Goal: Information Seeking & Learning: Learn about a topic

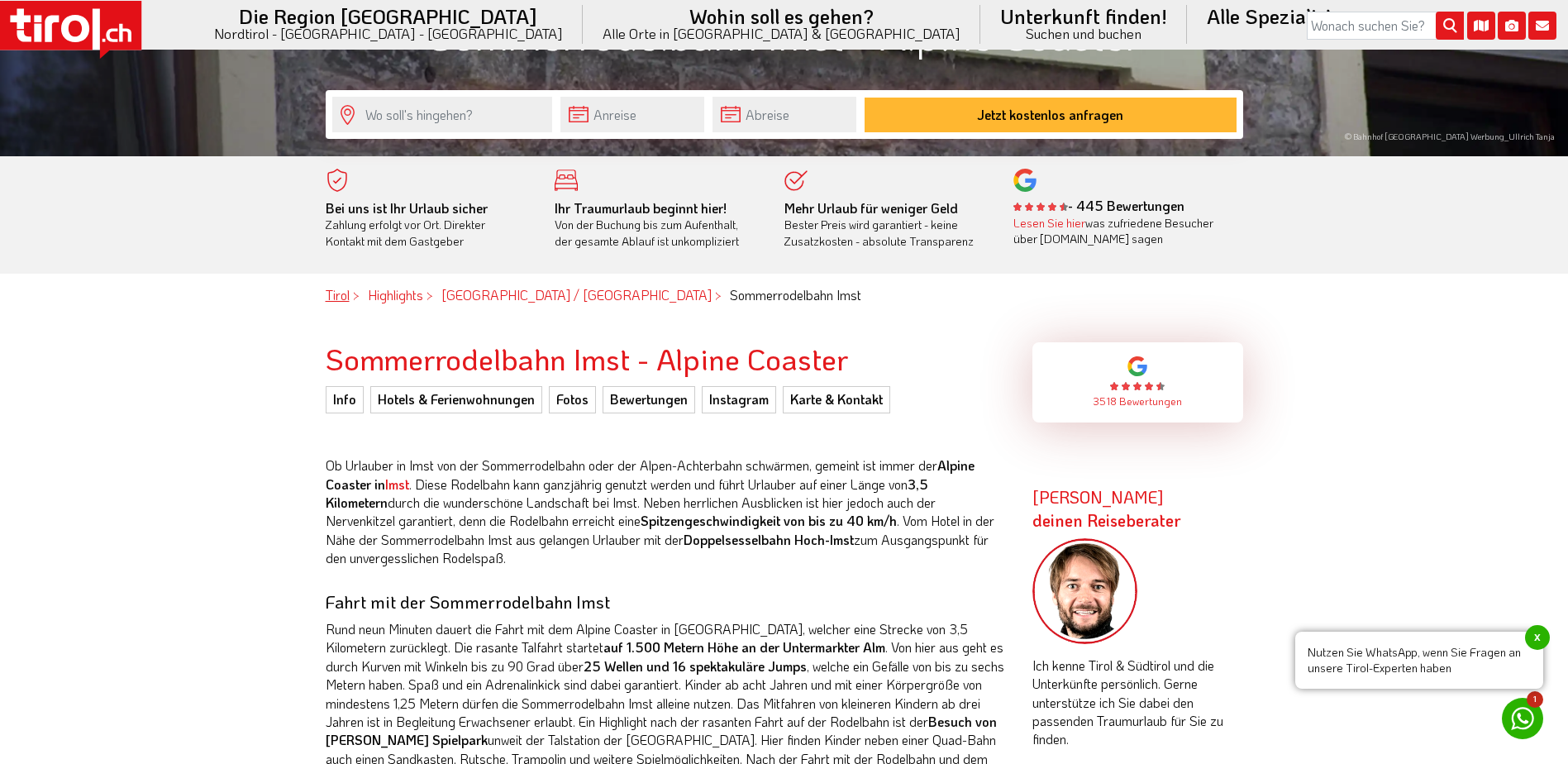
scroll to position [496, 0]
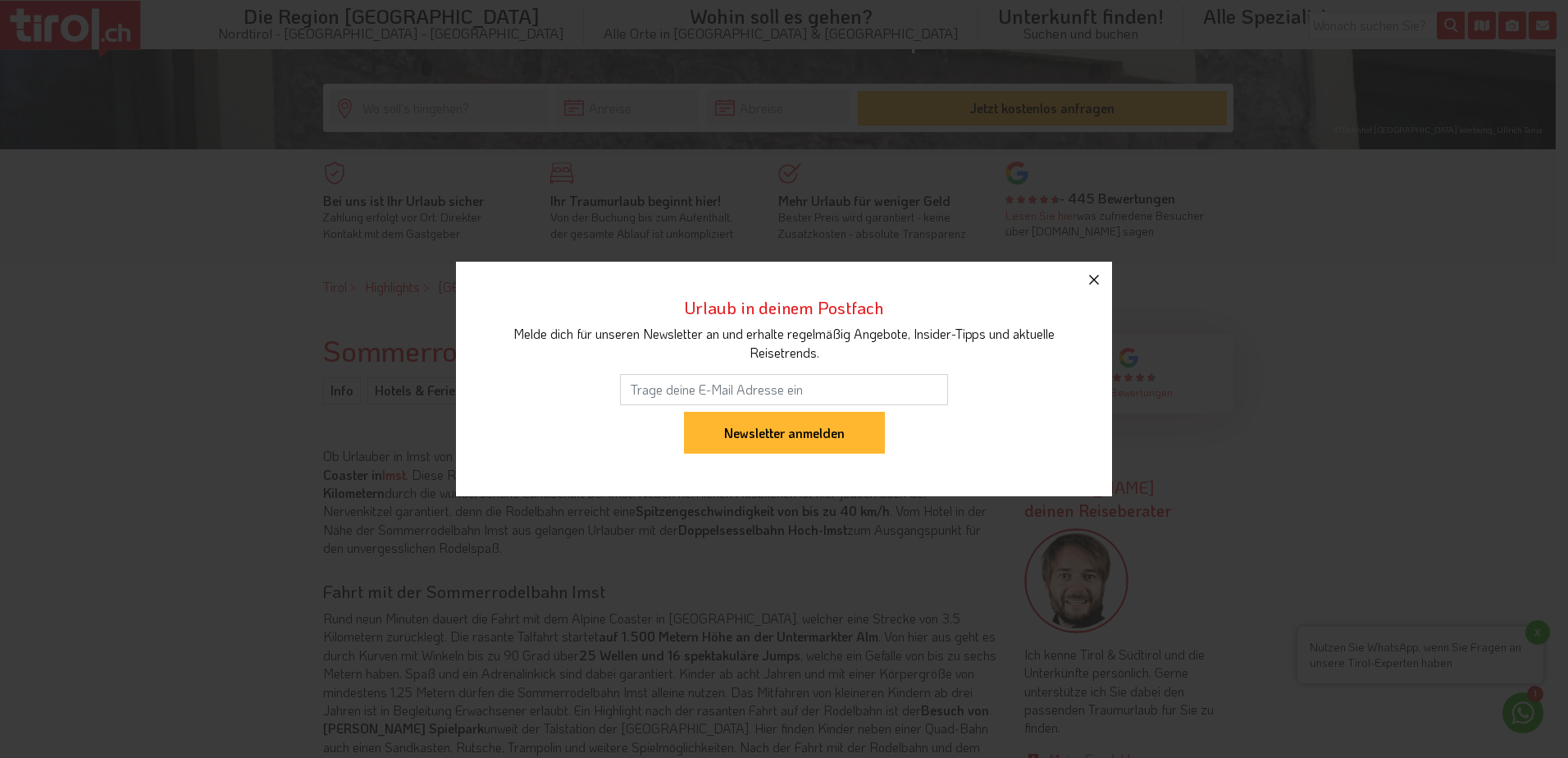
click at [1094, 278] on icon "button" at bounding box center [1093, 279] width 19 height 19
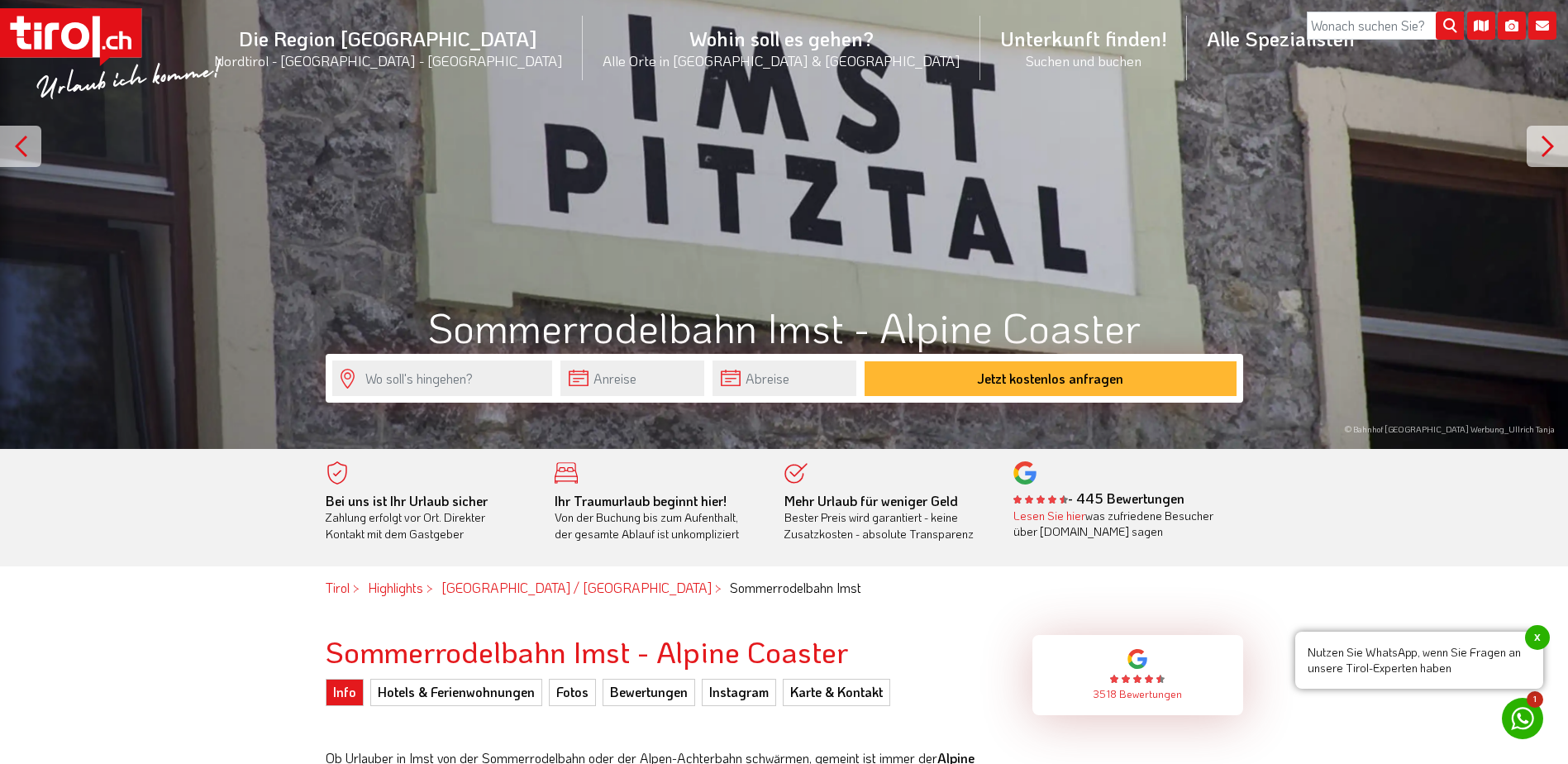
scroll to position [0, 0]
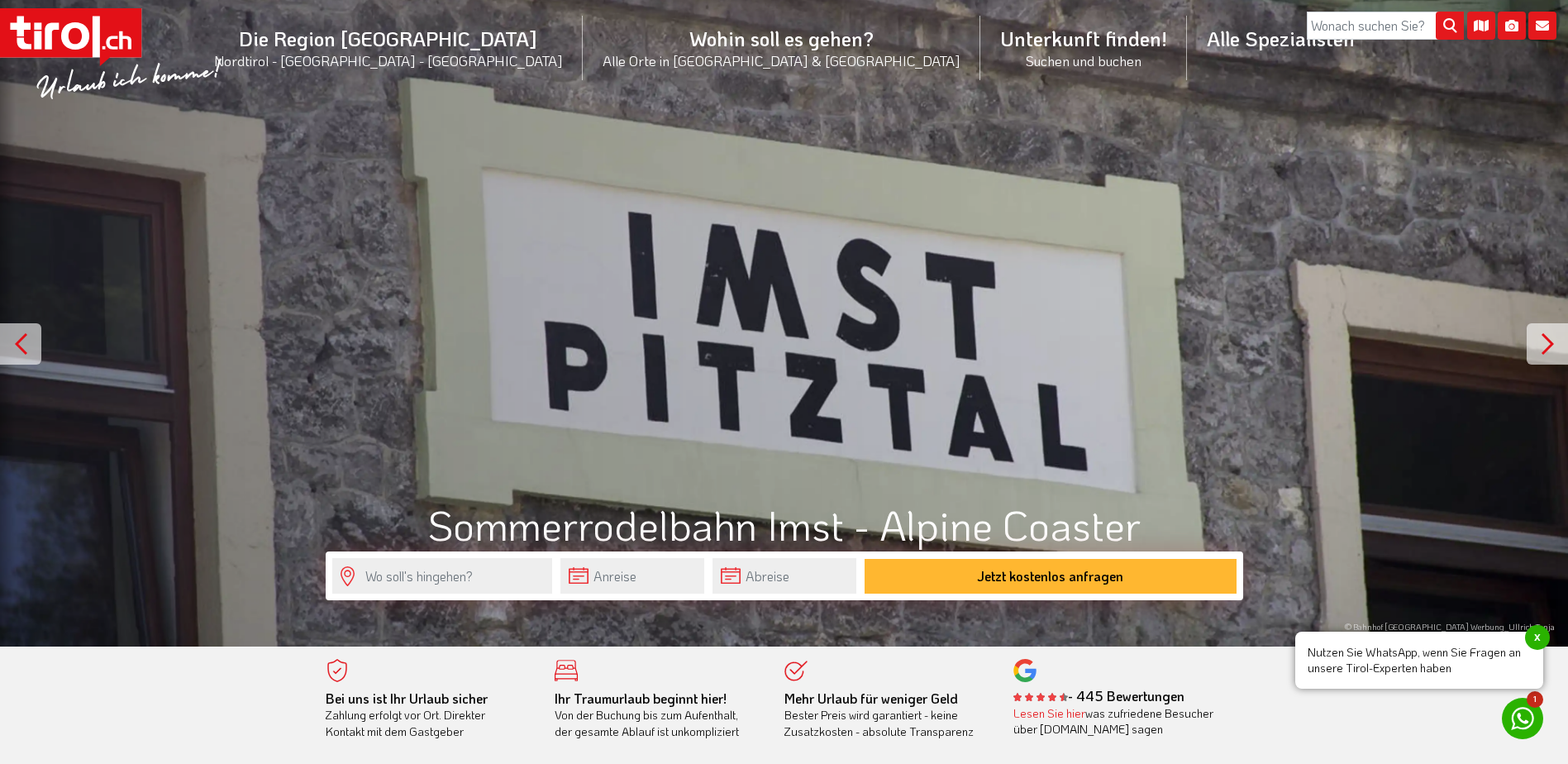
click at [1545, 341] on div at bounding box center [1547, 344] width 42 height 42
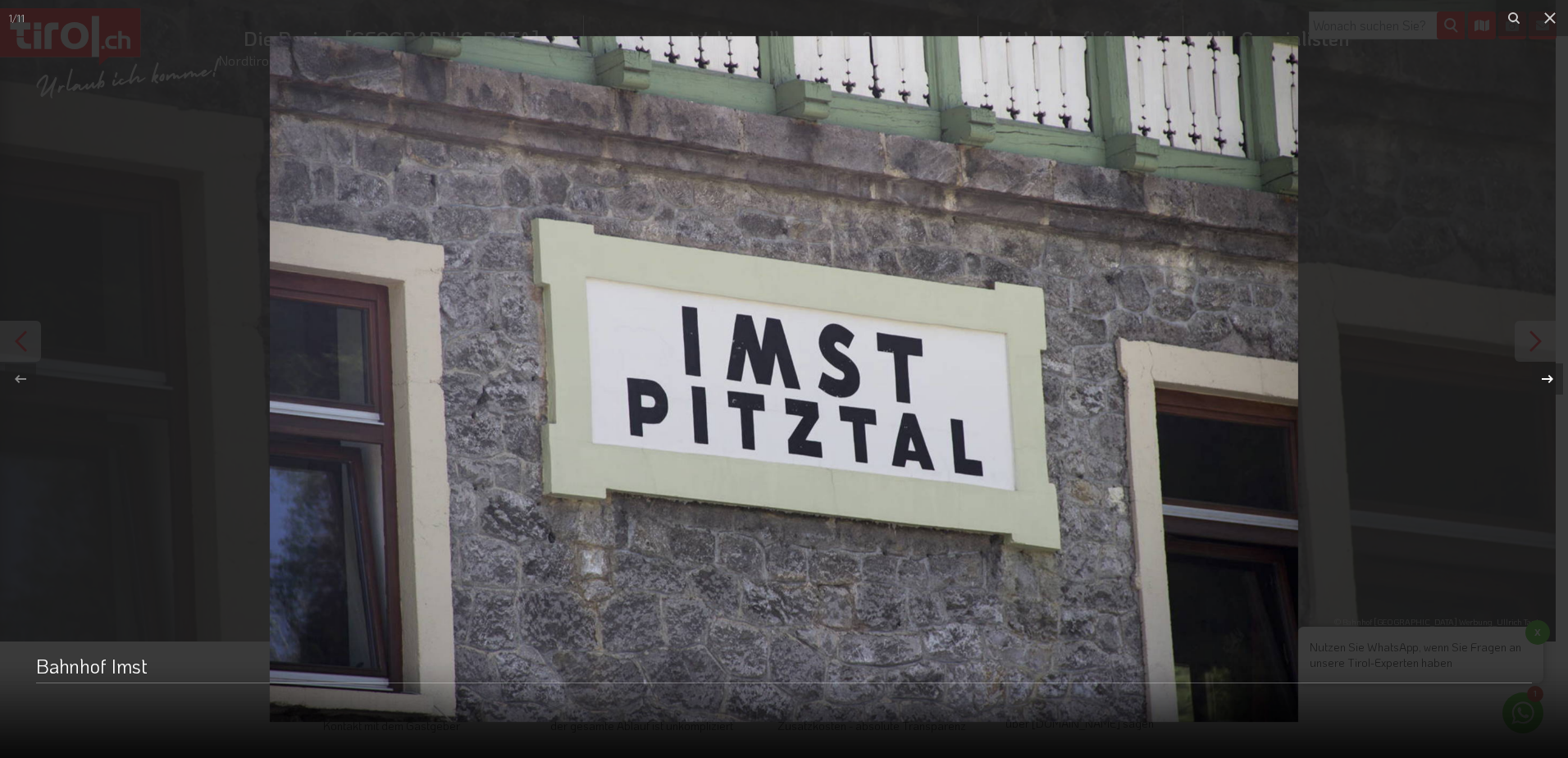
click at [1533, 339] on div "1 / 11 Bahnhof Imst" at bounding box center [784, 379] width 1568 height 758
click at [1533, 339] on button at bounding box center [1539, 378] width 57 height 82
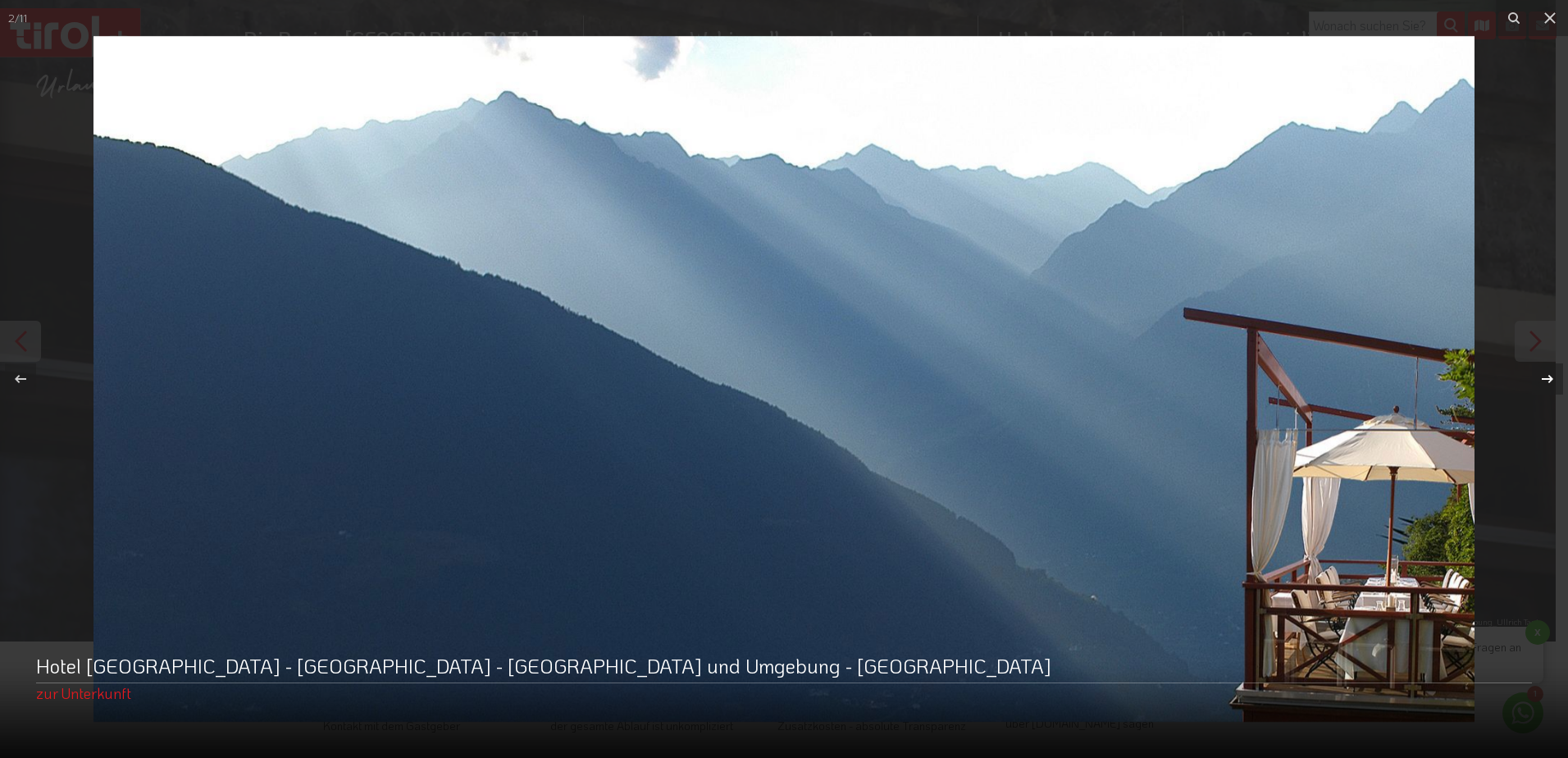
click at [1533, 339] on button at bounding box center [1539, 378] width 57 height 82
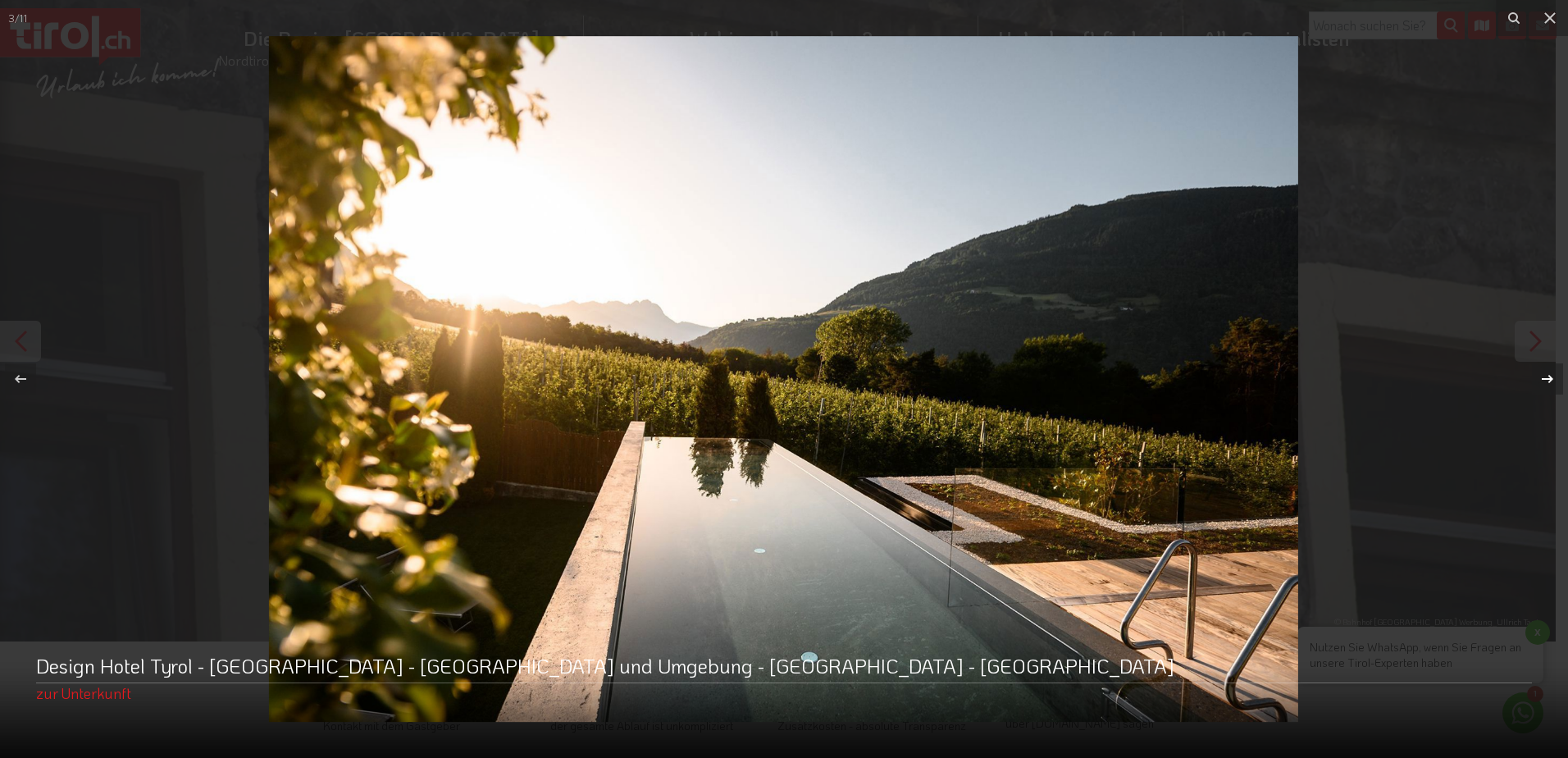
click at [1533, 339] on button at bounding box center [1539, 378] width 57 height 82
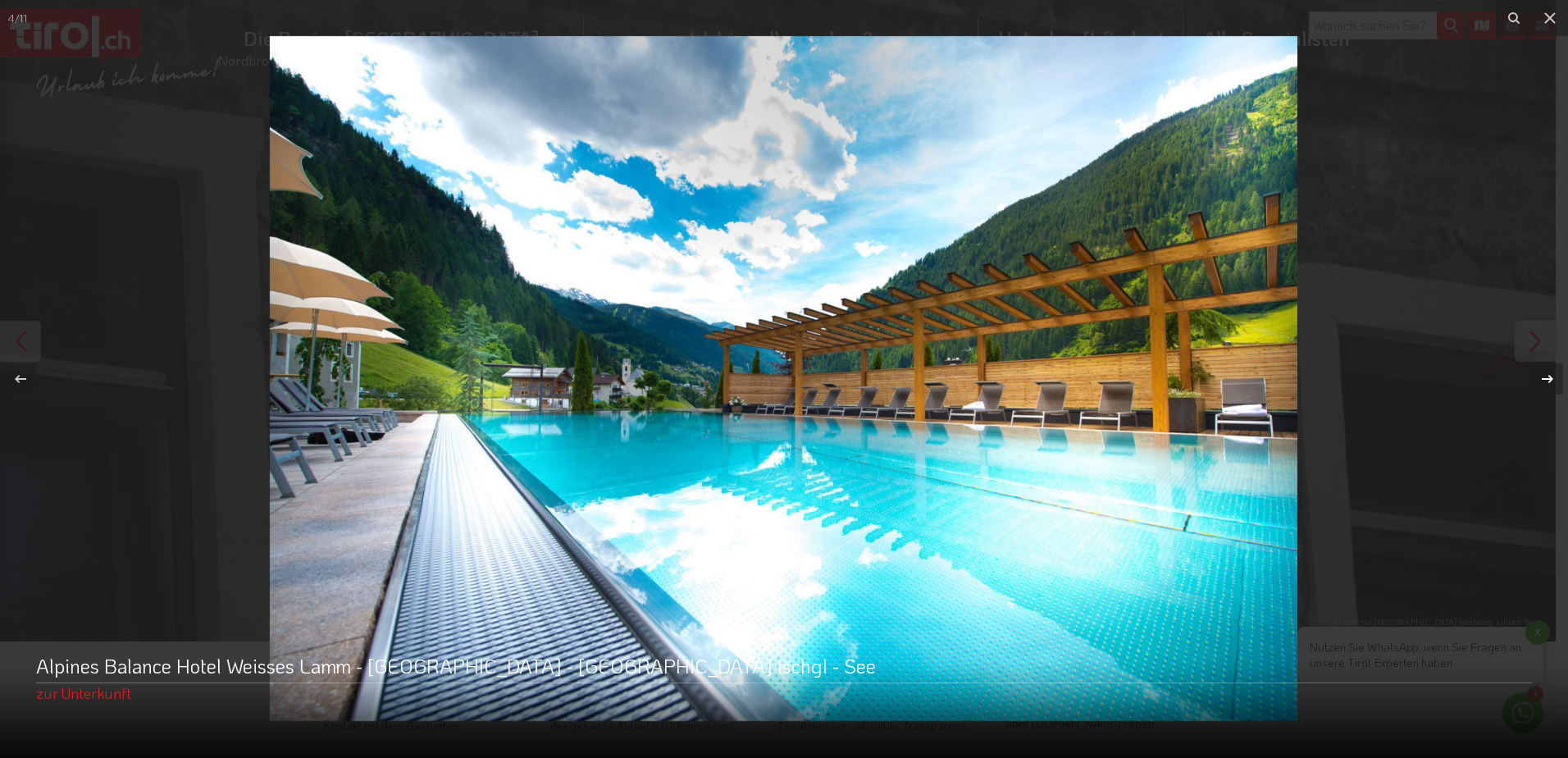
click at [1533, 339] on button at bounding box center [1539, 378] width 57 height 82
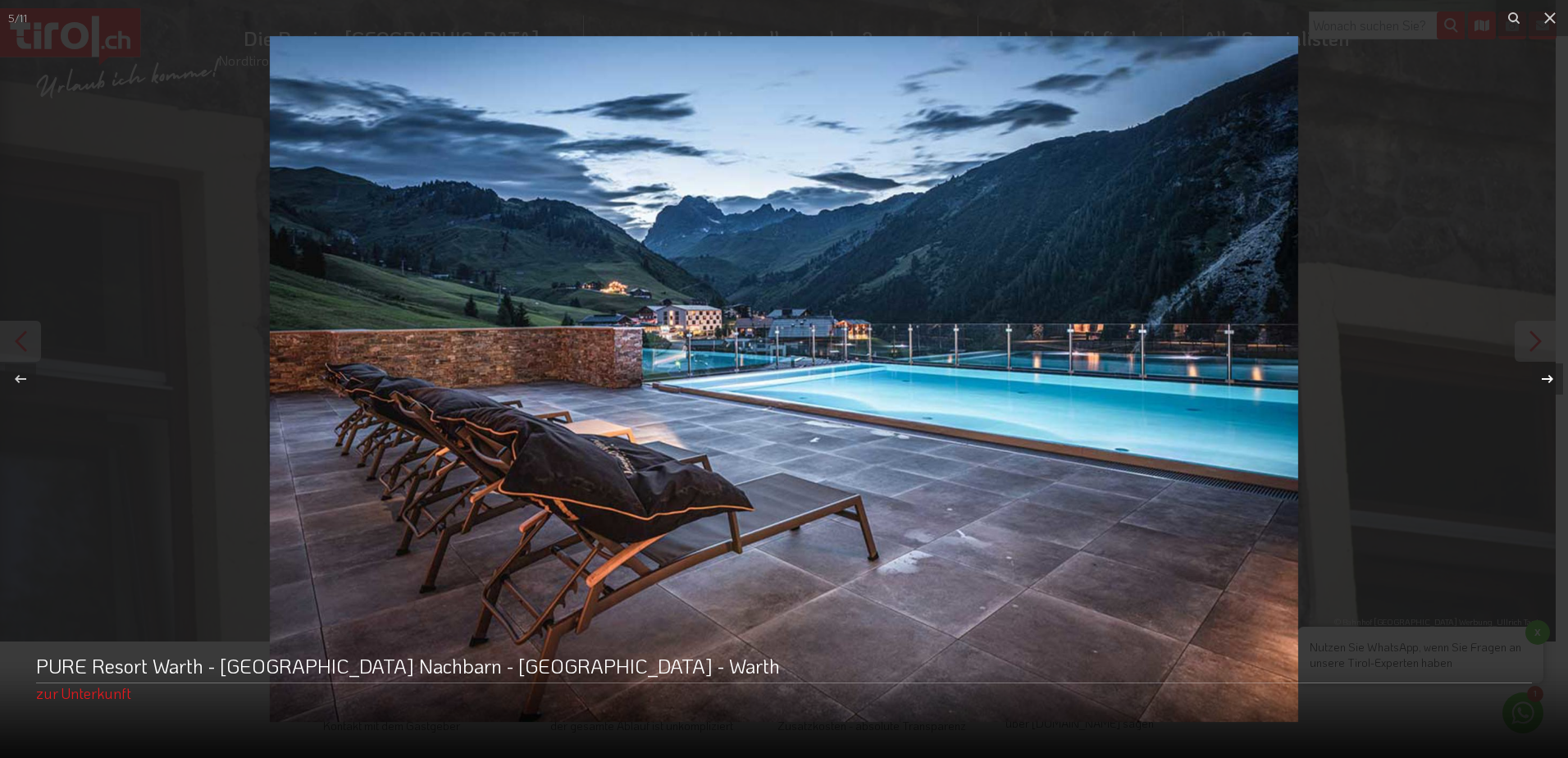
click at [1533, 339] on button at bounding box center [1539, 378] width 57 height 82
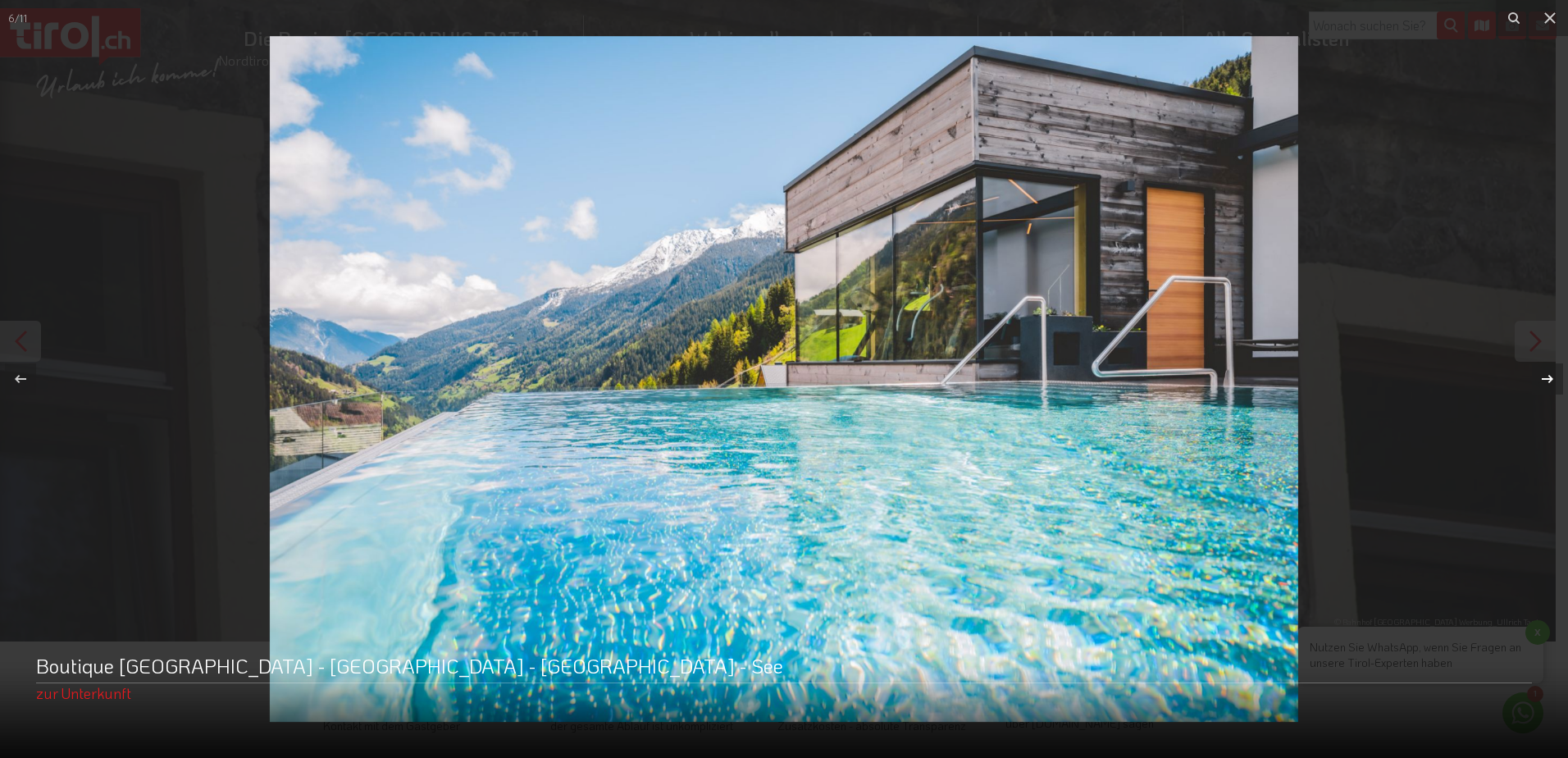
click at [1533, 339] on button at bounding box center [1539, 378] width 57 height 82
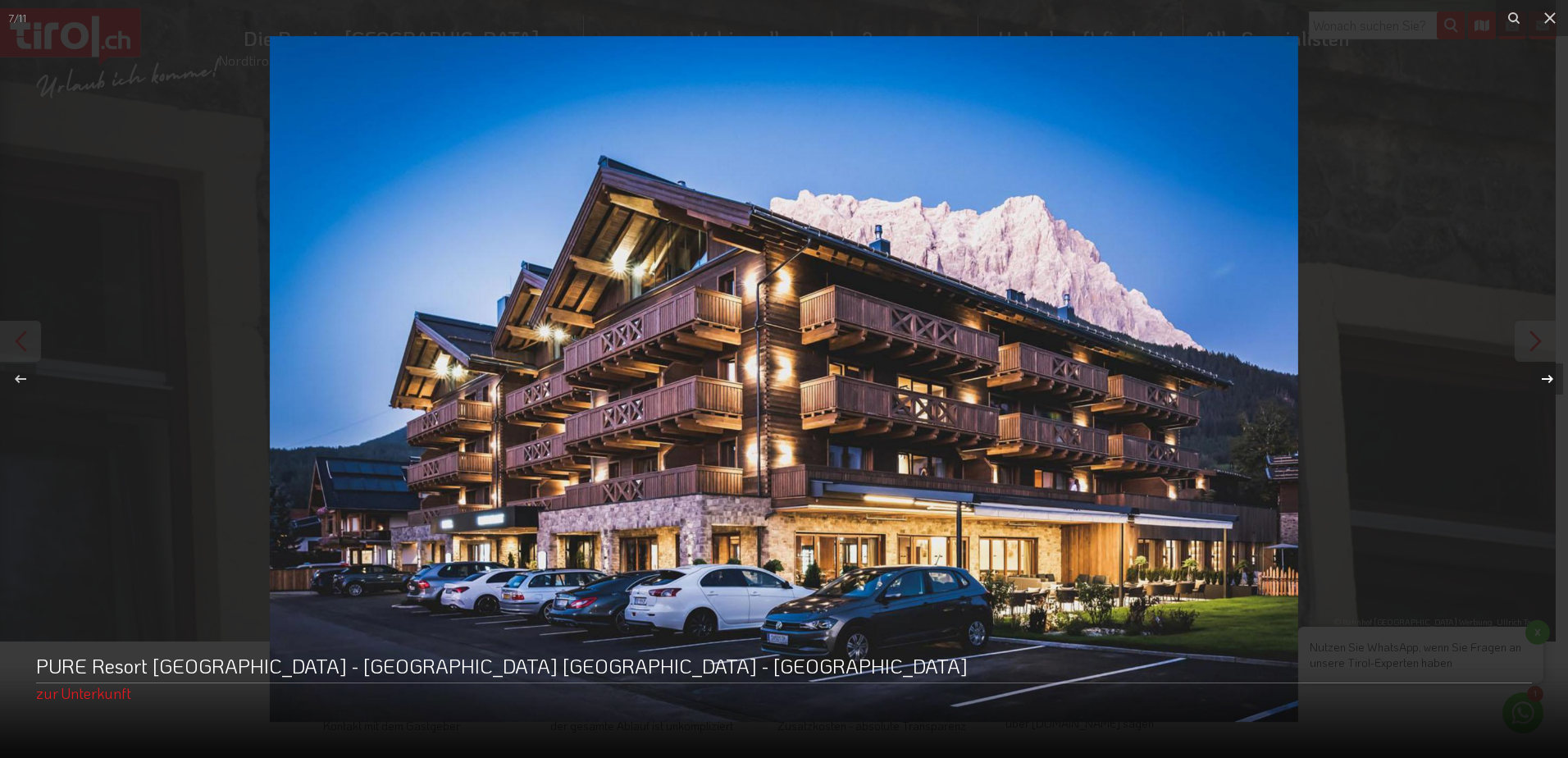
click at [1533, 339] on button at bounding box center [1539, 378] width 57 height 82
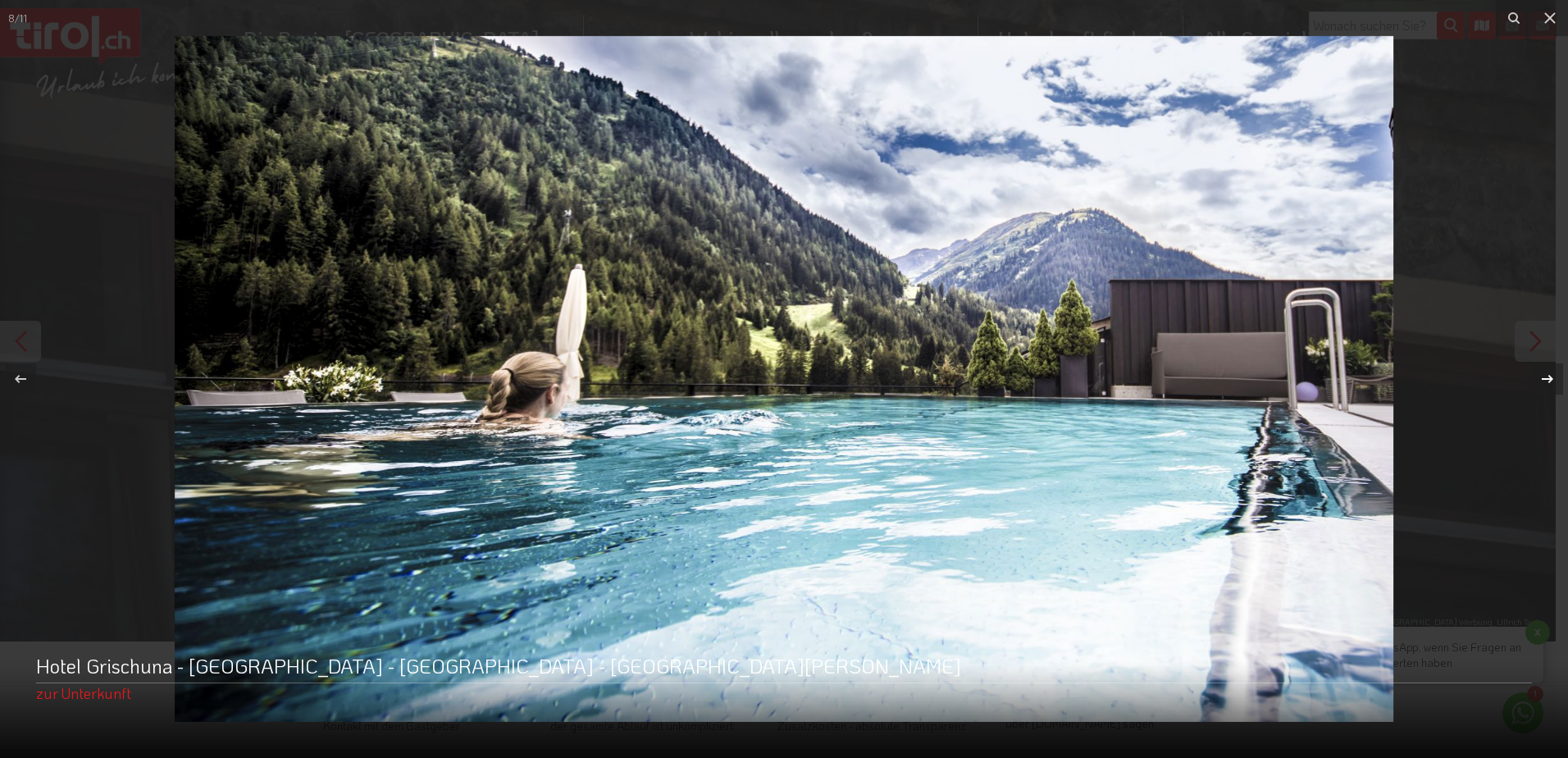
click at [1533, 339] on button at bounding box center [1539, 378] width 57 height 82
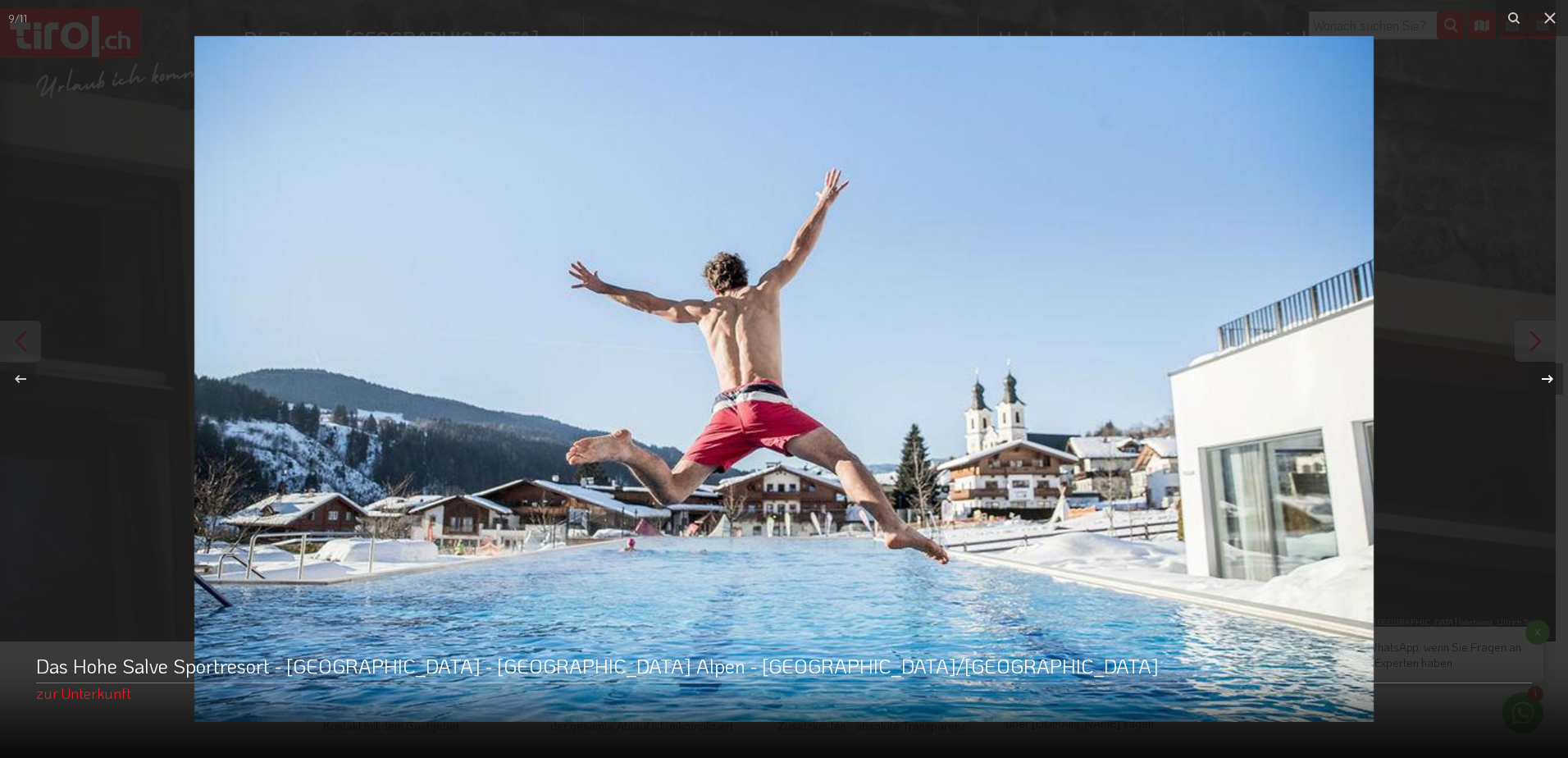
click at [1533, 339] on button at bounding box center [1539, 378] width 57 height 82
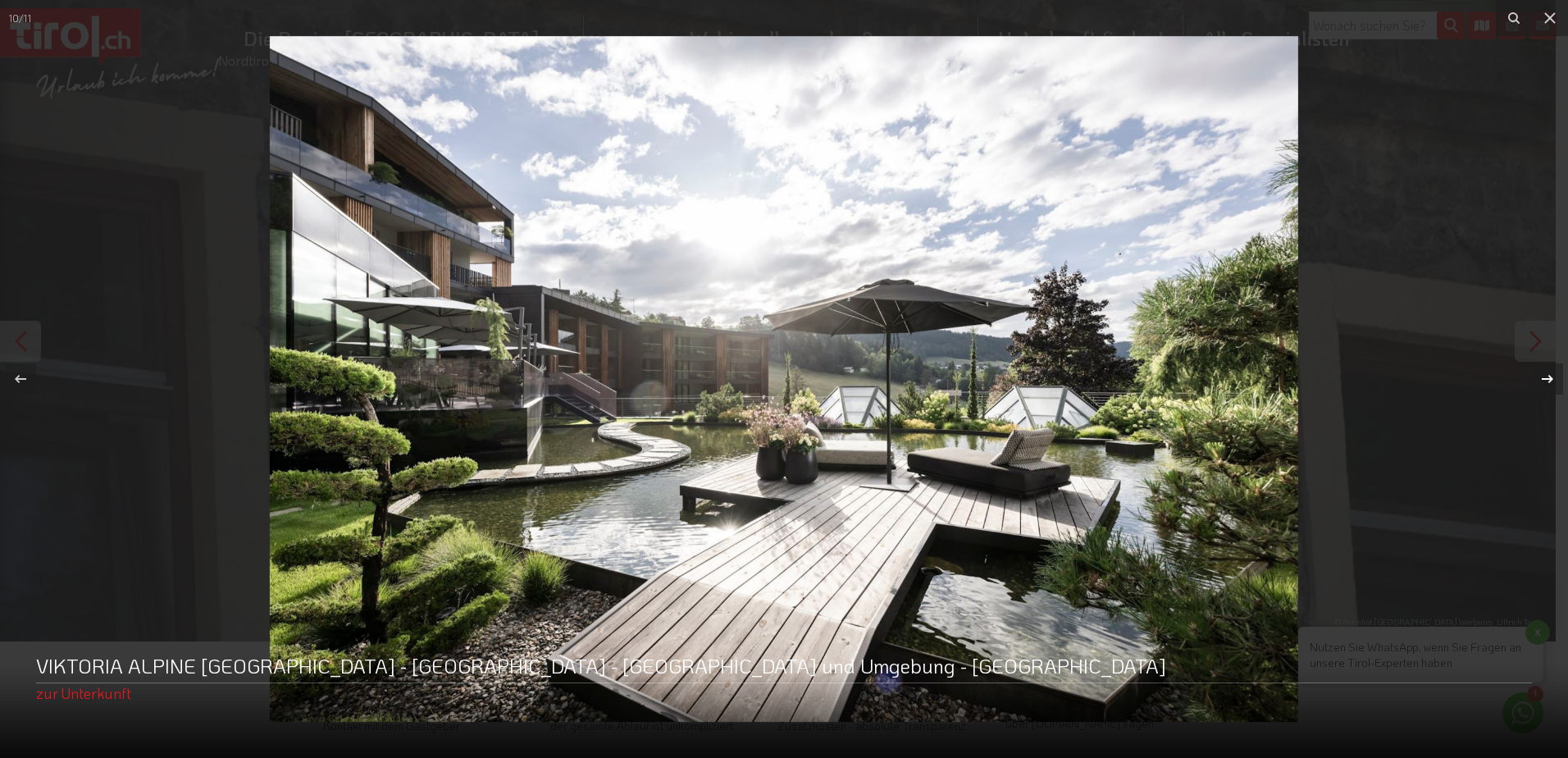
click at [1533, 339] on button at bounding box center [1539, 378] width 57 height 82
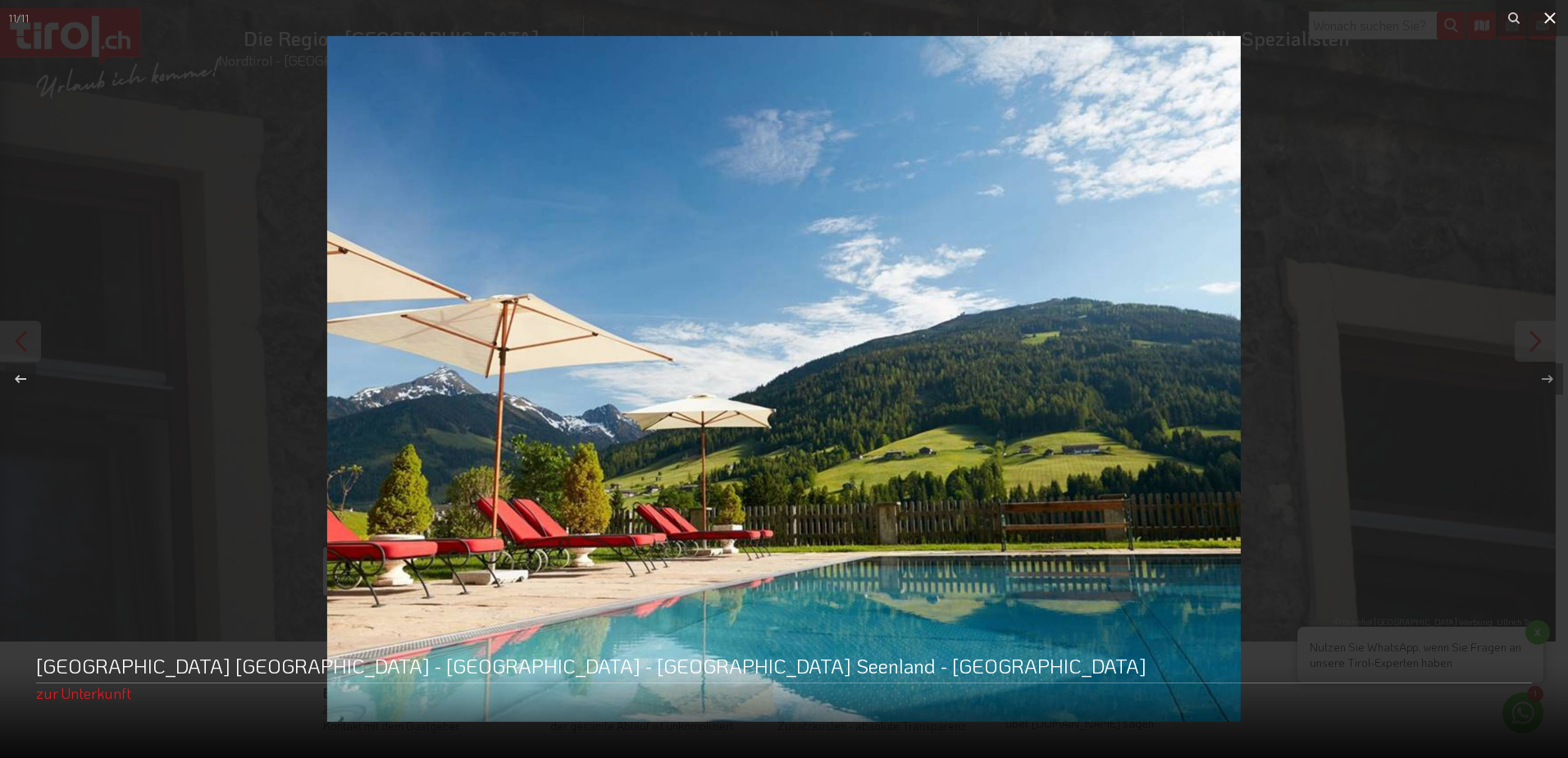
click at [1555, 14] on icon at bounding box center [1549, 18] width 19 height 19
